Goal: Transaction & Acquisition: Book appointment/travel/reservation

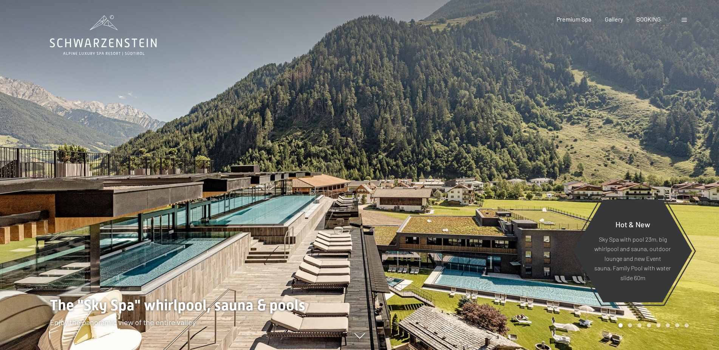
click at [686, 22] on div at bounding box center [684, 19] width 7 height 8
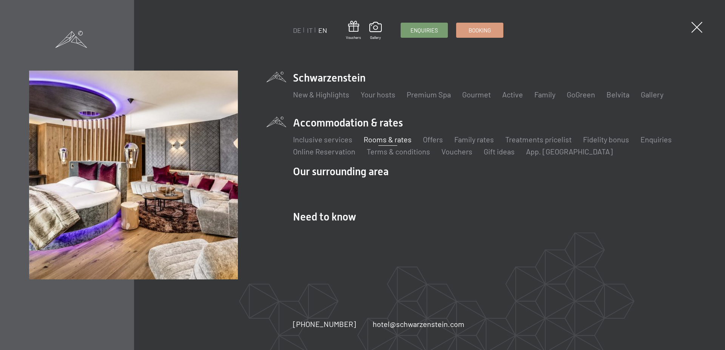
click at [398, 140] on link "Rooms & rates" at bounding box center [388, 139] width 48 height 9
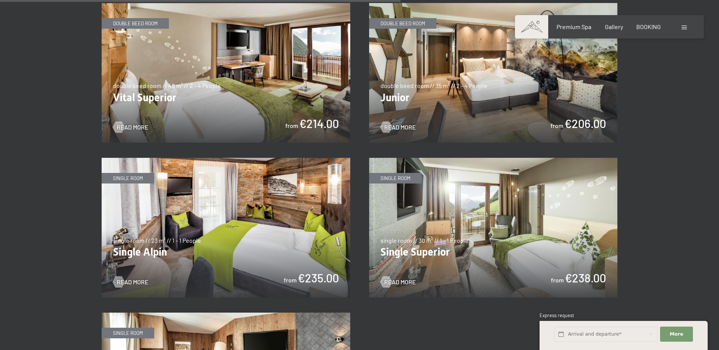
scroll to position [1348, 0]
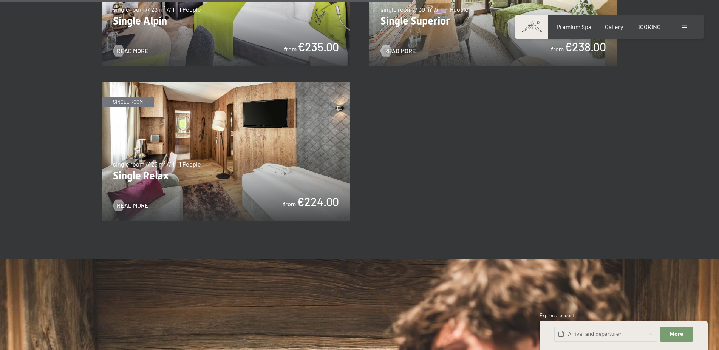
click at [227, 109] on img at bounding box center [226, 152] width 248 height 140
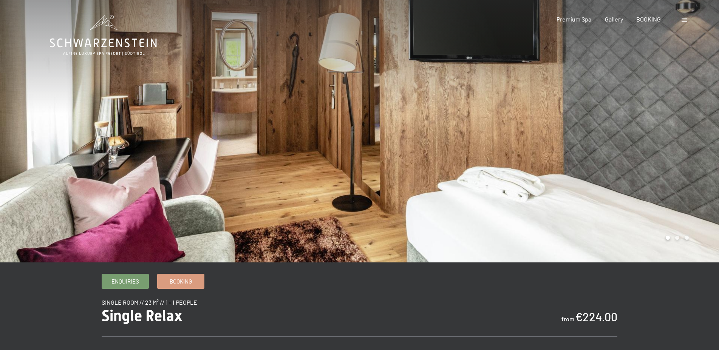
click at [233, 105] on div at bounding box center [179, 131] width 359 height 262
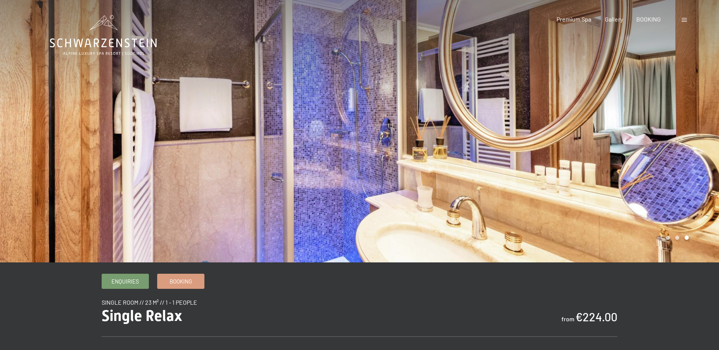
click at [248, 101] on div at bounding box center [179, 131] width 359 height 262
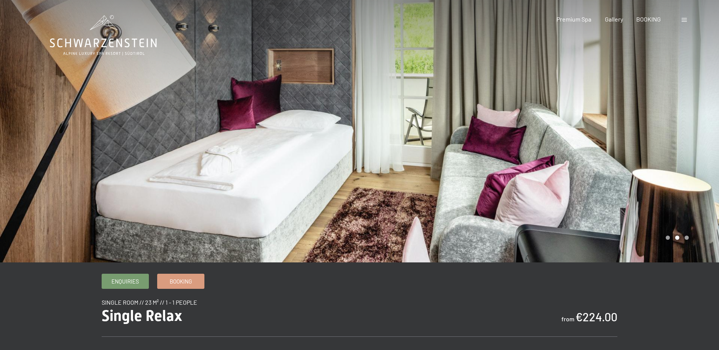
click at [605, 95] on div at bounding box center [538, 131] width 359 height 262
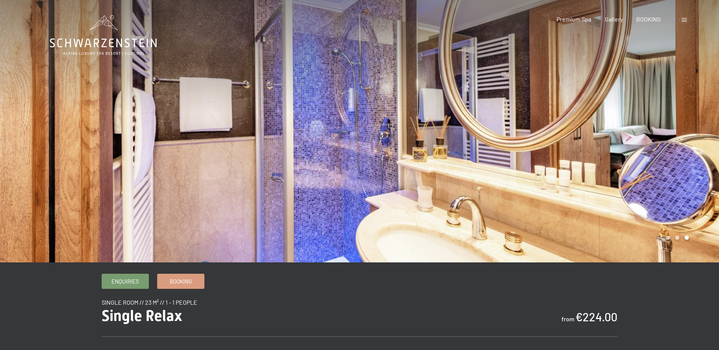
click at [605, 95] on div at bounding box center [538, 131] width 359 height 262
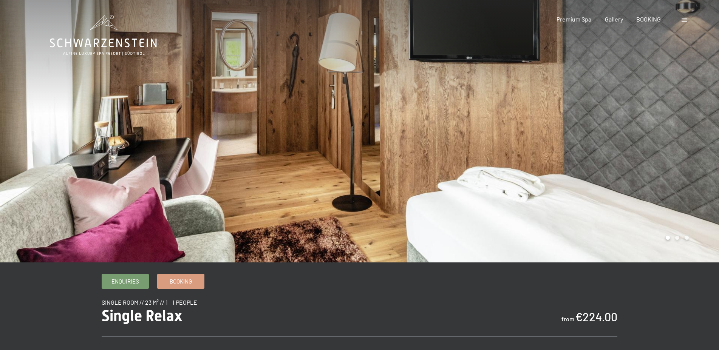
click at [643, 108] on div at bounding box center [538, 131] width 359 height 262
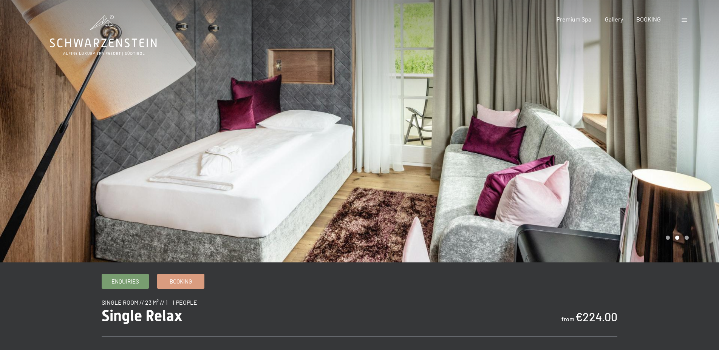
click at [643, 108] on div at bounding box center [538, 131] width 359 height 262
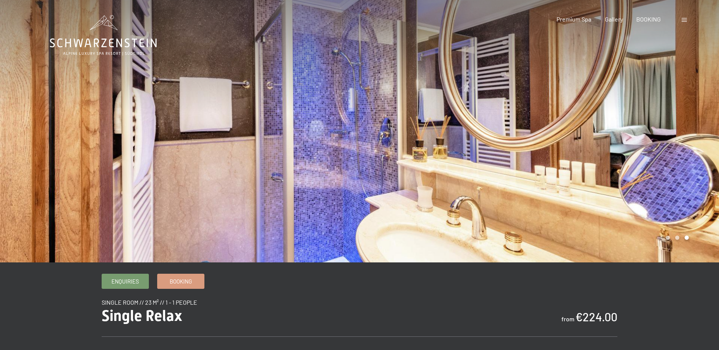
click at [643, 108] on div at bounding box center [538, 131] width 359 height 262
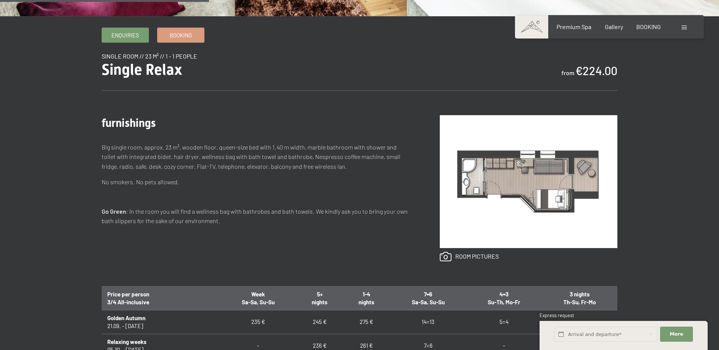
scroll to position [308, 0]
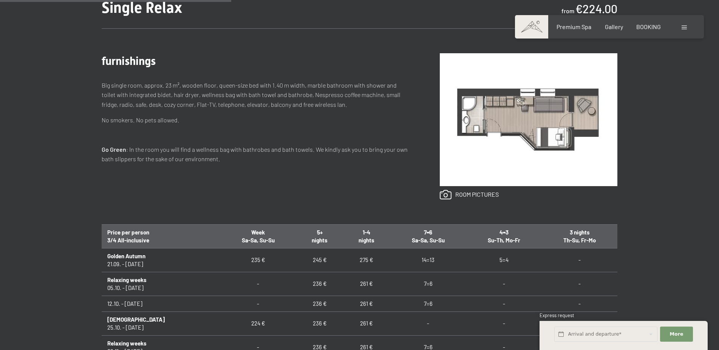
click at [247, 85] on p "Big single room, approx. 23 m², wooden floor, queen-size bed with 1.40 m width,…" at bounding box center [256, 94] width 308 height 29
click at [560, 95] on img at bounding box center [528, 119] width 177 height 133
